Goal: Book appointment/travel/reservation

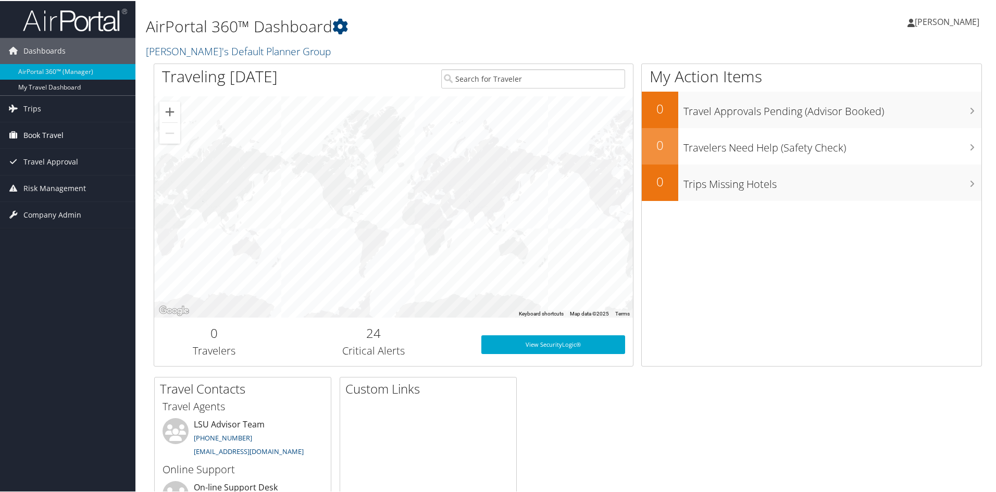
click at [58, 133] on span "Book Travel" at bounding box center [43, 134] width 40 height 26
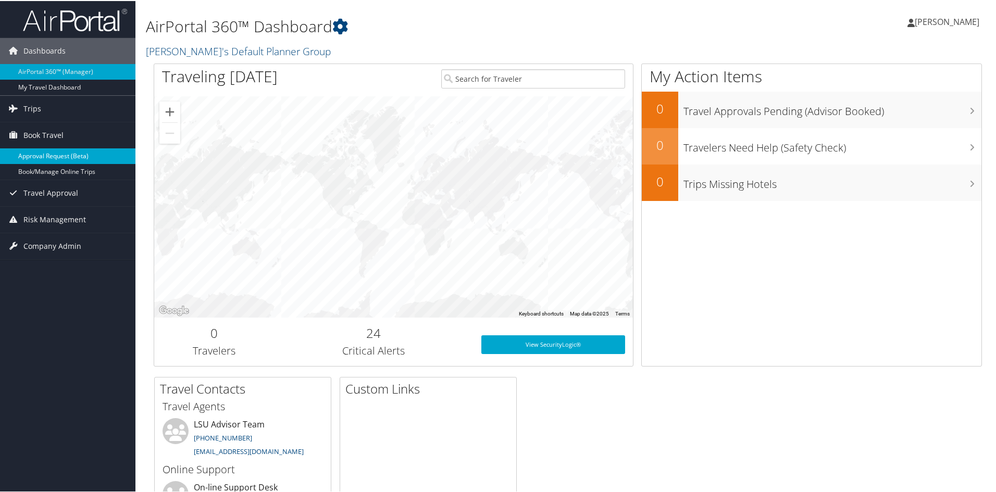
click at [61, 155] on link "Approval Request (Beta)" at bounding box center [67, 155] width 135 height 16
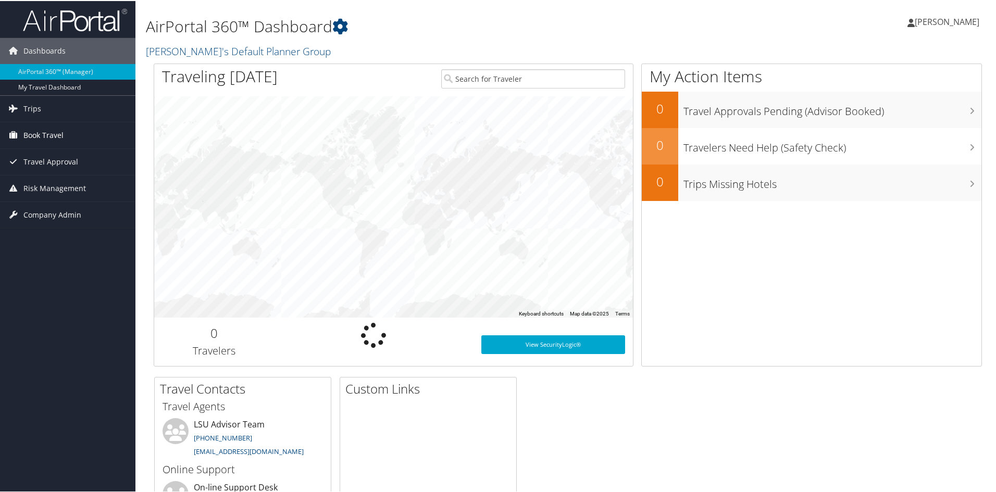
click at [46, 132] on span "Book Travel" at bounding box center [43, 134] width 40 height 26
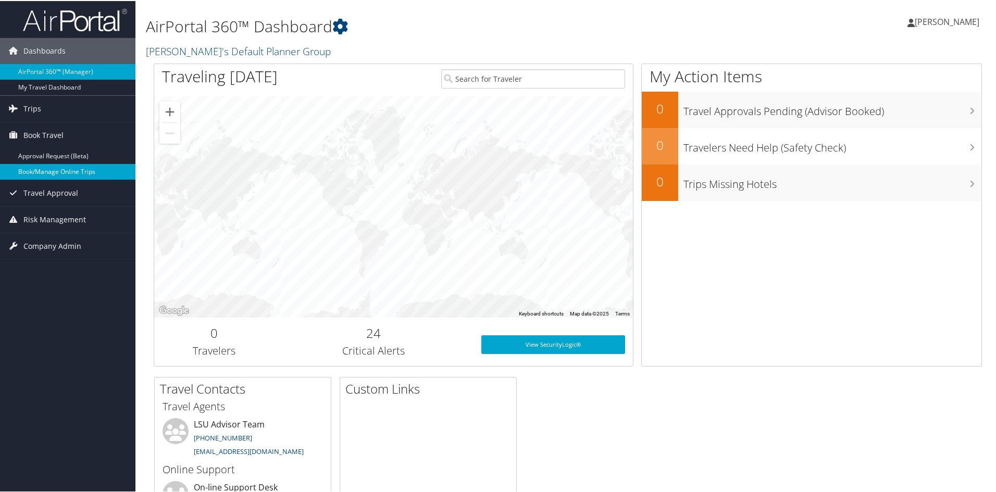
click at [64, 167] on link "Book/Manage Online Trips" at bounding box center [67, 171] width 135 height 16
